Goal: Task Accomplishment & Management: Manage account settings

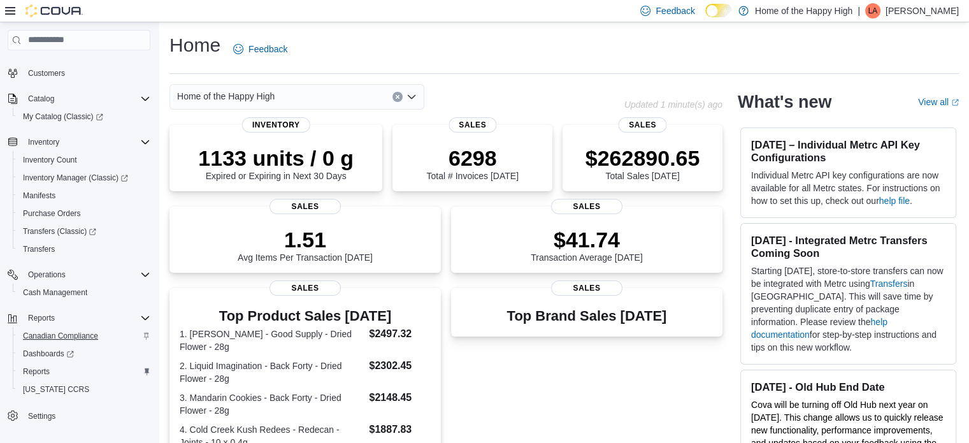
scroll to position [74, 0]
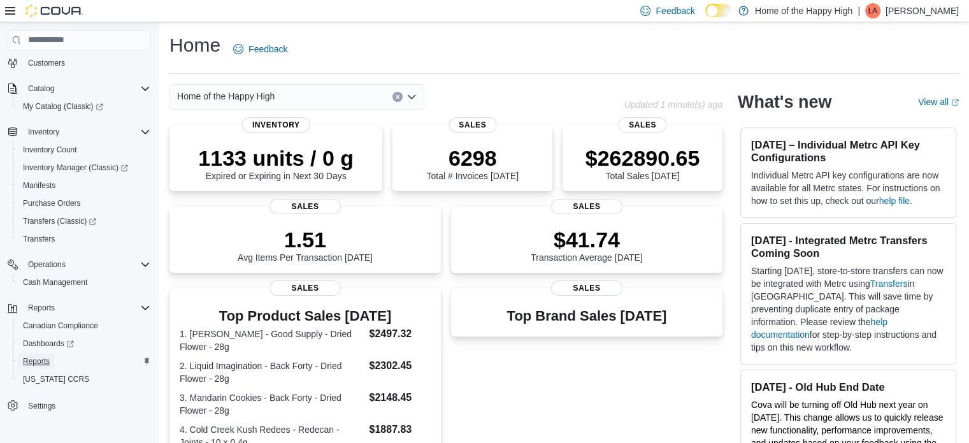
click at [38, 358] on span "Reports" at bounding box center [36, 361] width 27 height 10
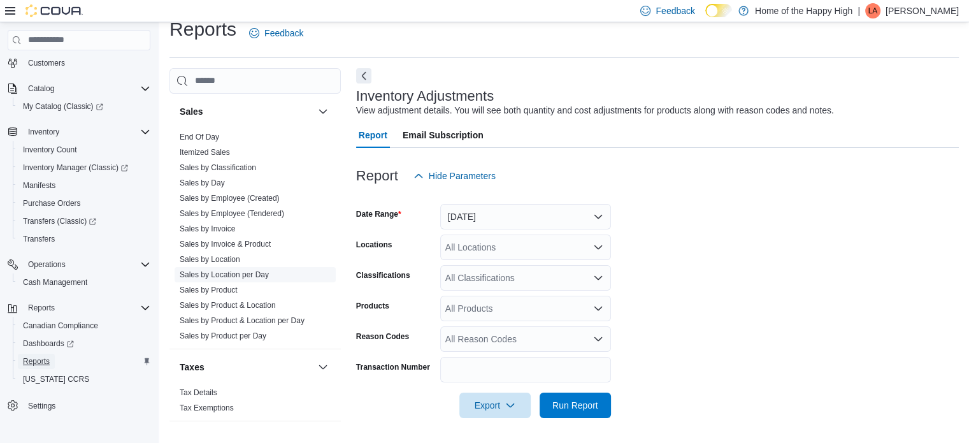
scroll to position [797, 0]
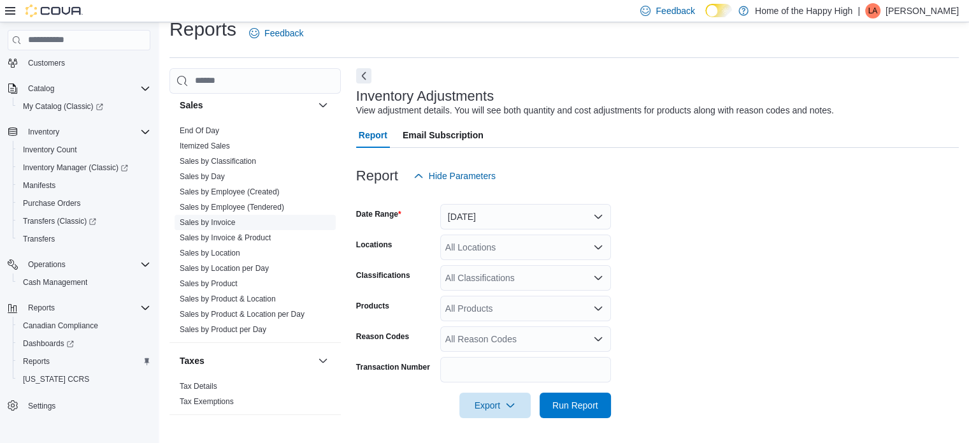
click at [214, 222] on link "Sales by Invoice" at bounding box center [207, 222] width 55 height 9
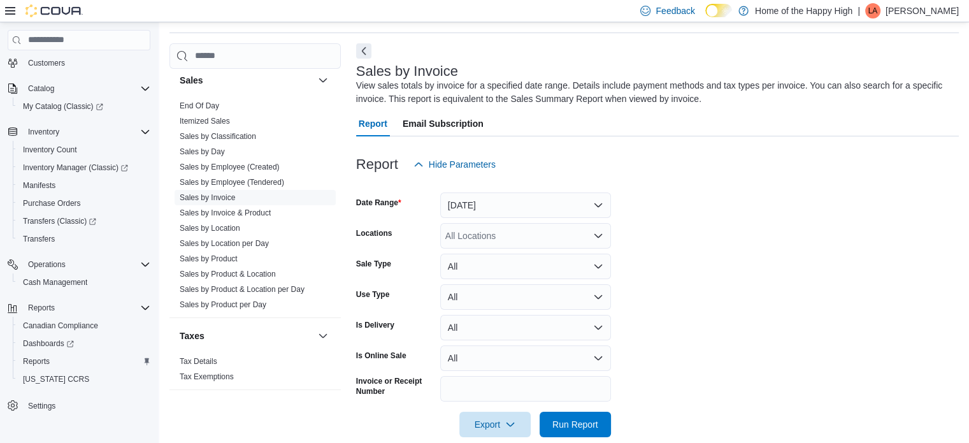
scroll to position [43, 0]
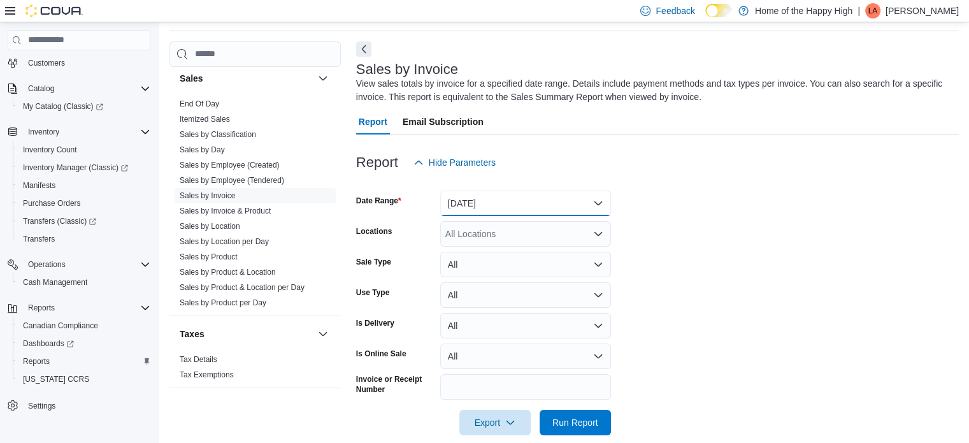
click at [494, 204] on button "[DATE]" at bounding box center [525, 202] width 171 height 25
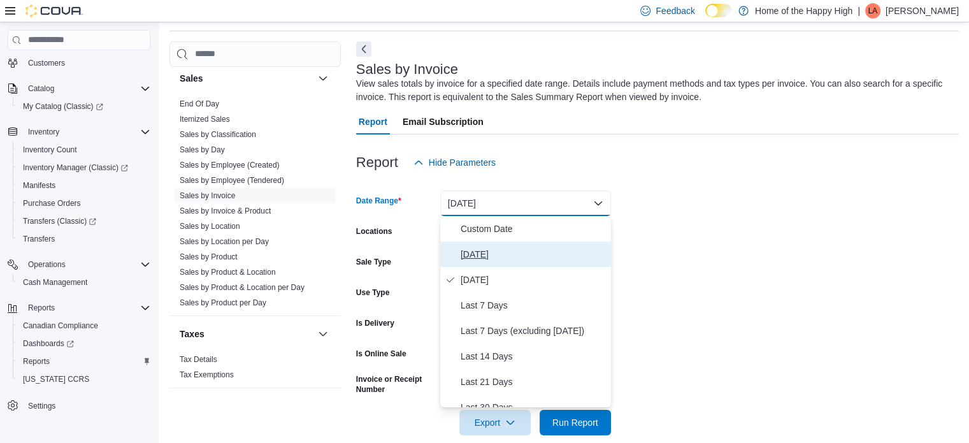
click at [478, 255] on span "Today" at bounding box center [532, 253] width 145 height 15
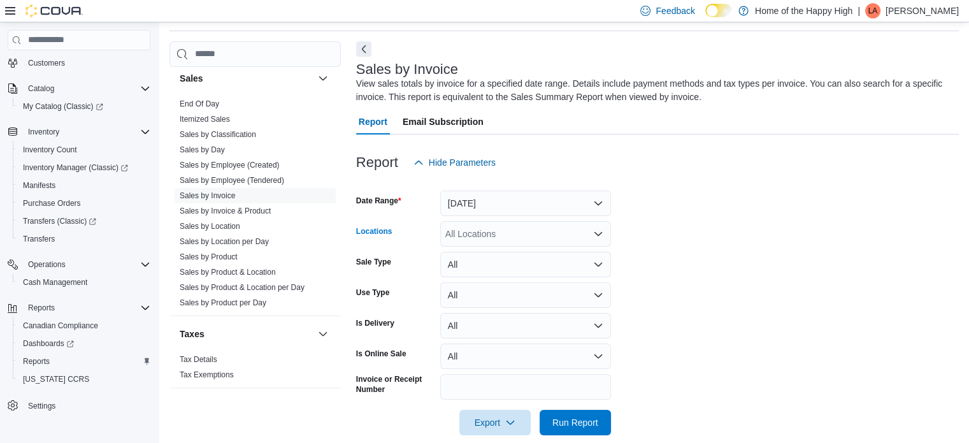
click at [481, 233] on div "All Locations" at bounding box center [525, 233] width 171 height 25
type input "****"
click at [480, 259] on span "Winnipeg - Polo Park - Garden Variety" at bounding box center [582, 255] width 205 height 13
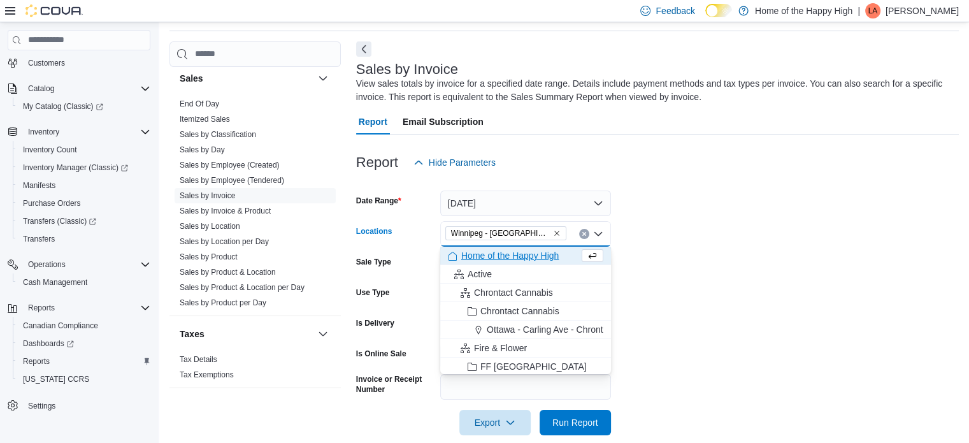
click at [839, 299] on form "Date Range Today Locations Winnipeg - Polo Park - Garden Variety Combo box. Sel…" at bounding box center [657, 305] width 603 height 260
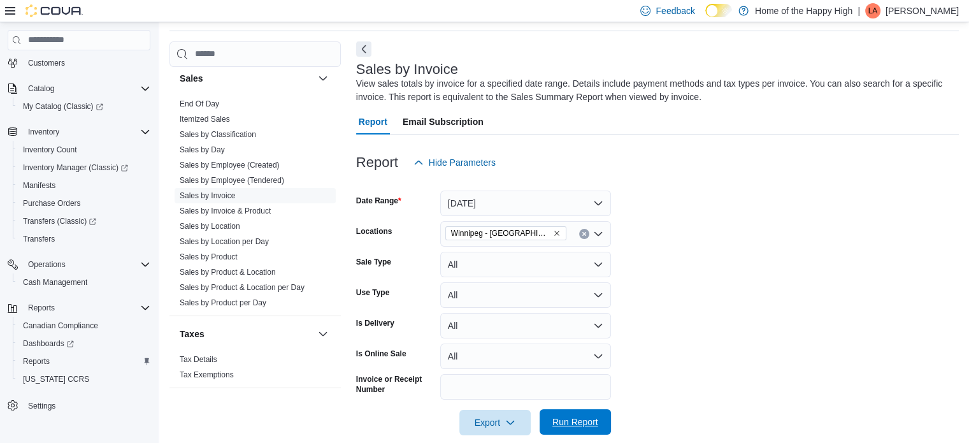
click at [580, 424] on span "Run Report" at bounding box center [575, 421] width 46 height 13
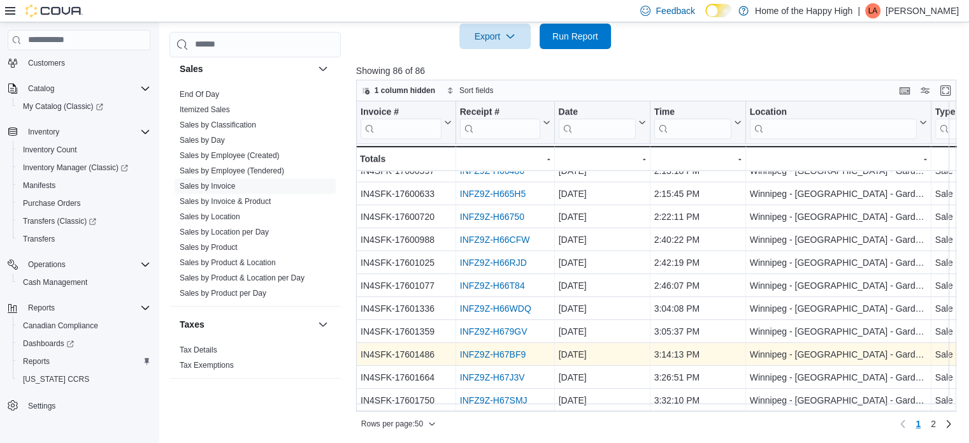
scroll to position [429, 0]
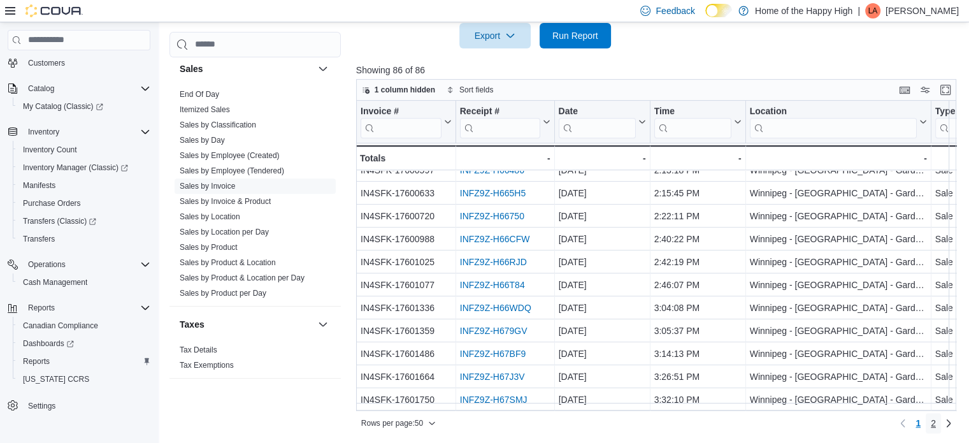
click at [936, 422] on span "2" at bounding box center [933, 423] width 5 height 13
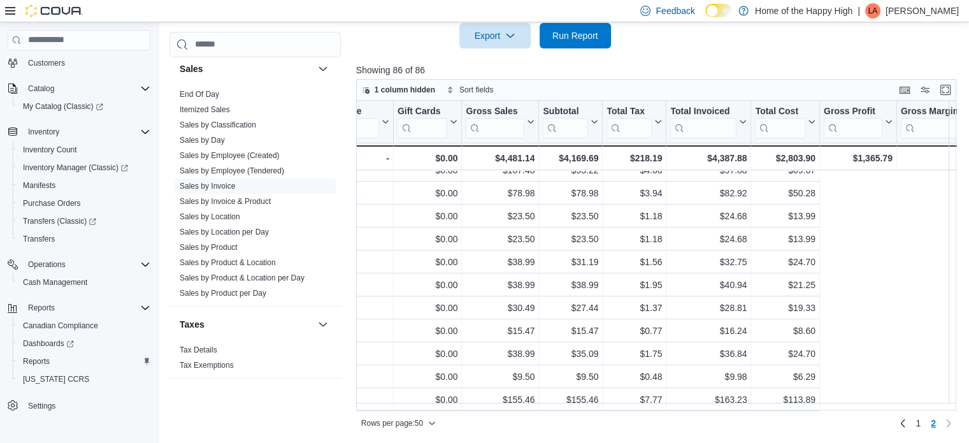
scroll to position [592, 0]
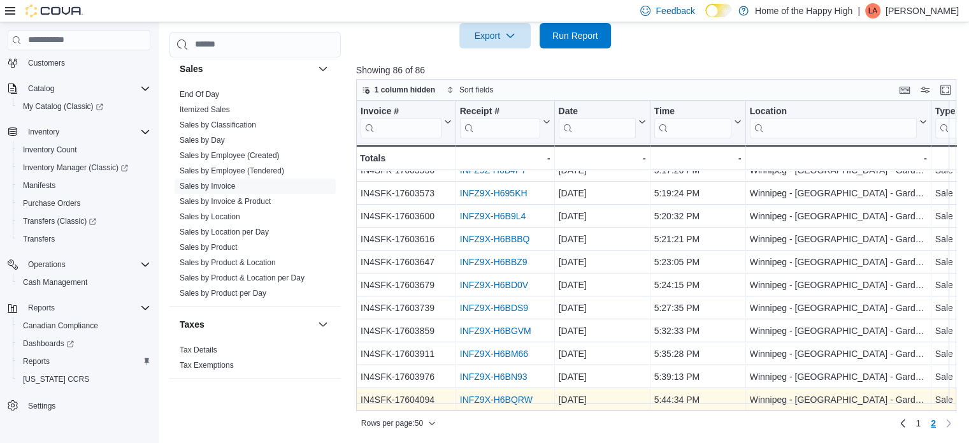
click at [479, 394] on link "INFZ9X-H6BQRW" at bounding box center [496, 399] width 73 height 10
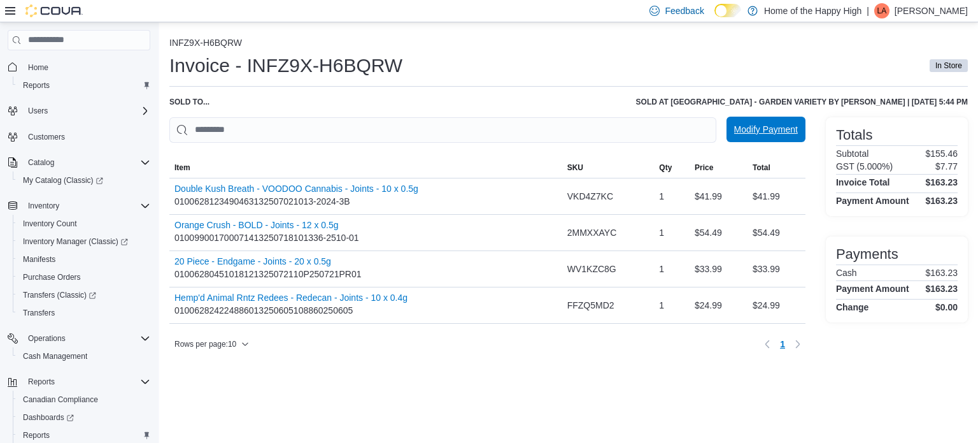
click at [746, 121] on span "Modify Payment" at bounding box center [766, 129] width 64 height 25
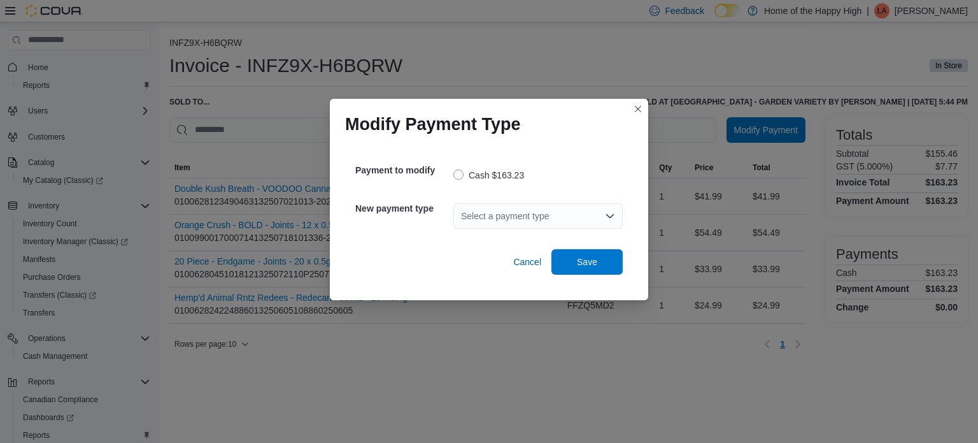
click at [553, 208] on div "Select a payment type" at bounding box center [537, 215] width 169 height 25
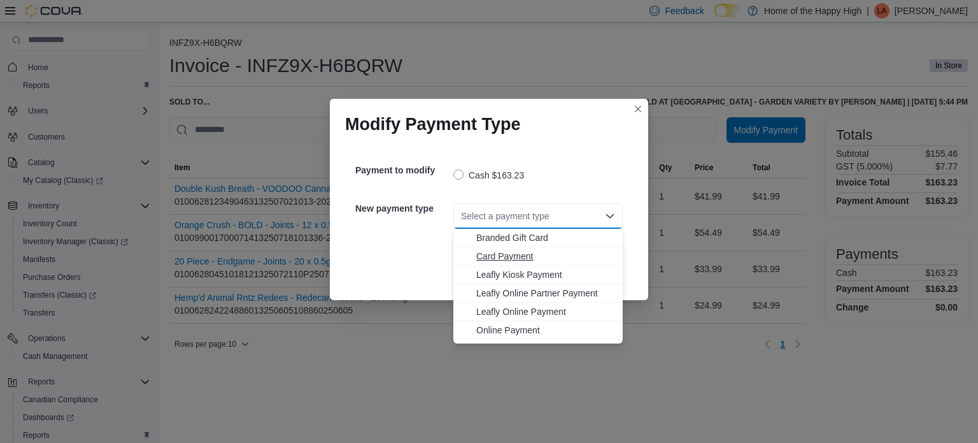
click at [532, 255] on span "Card Payment" at bounding box center [545, 256] width 139 height 13
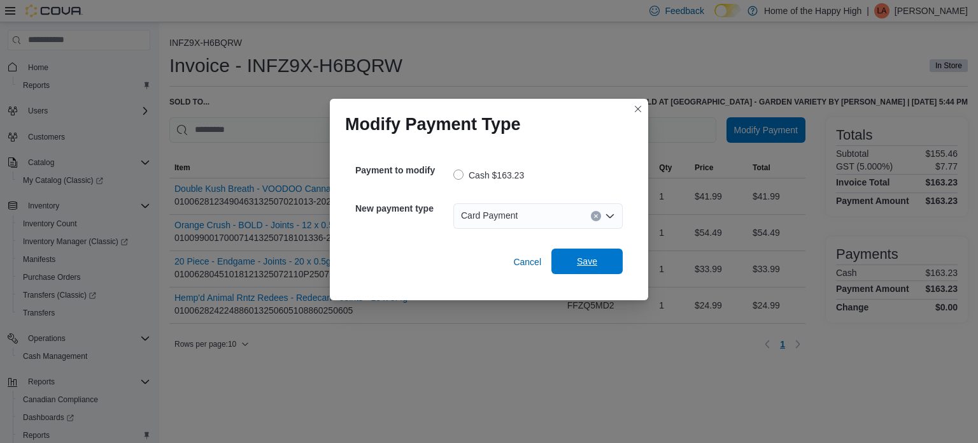
click at [599, 259] on span "Save" at bounding box center [587, 260] width 56 height 25
